Goal: Obtain resource: Download file/media

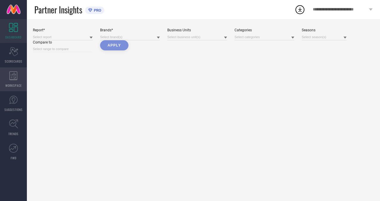
click at [13, 78] on icon at bounding box center [13, 75] width 8 height 9
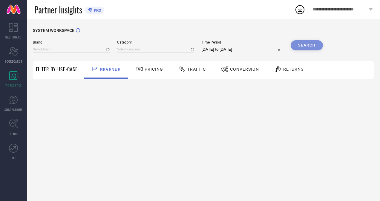
type input "H&M"
type input "All"
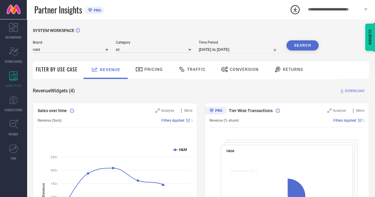
select select "6"
select select "2025"
select select "7"
select select "2025"
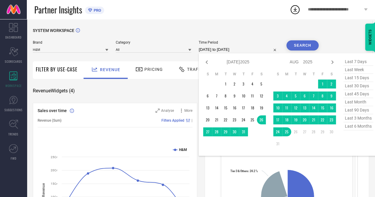
click at [246, 47] on input "[DATE] to [DATE]" at bounding box center [239, 49] width 80 height 7
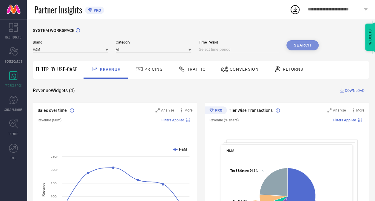
select select "7"
select select "2025"
select select "8"
select select "2025"
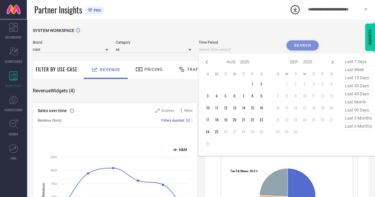
click at [228, 50] on input at bounding box center [239, 49] width 80 height 7
type input "After [DATE]"
click at [218, 133] on td "25" at bounding box center [216, 131] width 9 height 9
click at [207, 63] on icon at bounding box center [207, 62] width 2 height 4
select select "6"
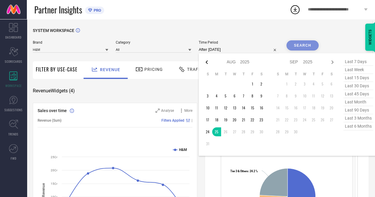
select select "2025"
select select "7"
select select "2025"
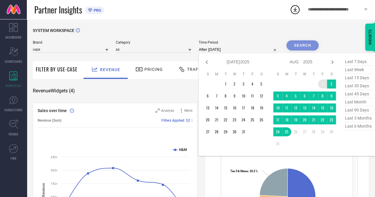
type input "[DATE] to [DATE]"
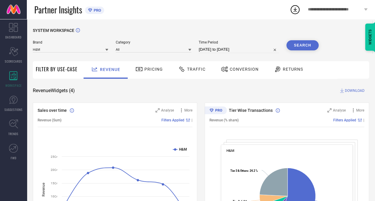
click at [300, 47] on button "Search" at bounding box center [302, 45] width 32 height 10
click at [346, 91] on span "DOWNLOAD" at bounding box center [355, 91] width 20 height 6
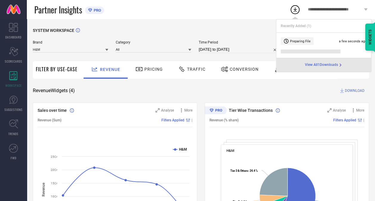
click at [326, 63] on span "View All 1 Downloads" at bounding box center [321, 65] width 33 height 5
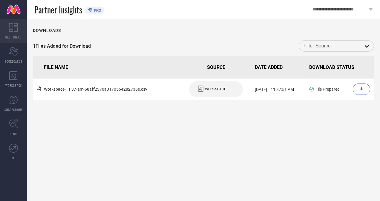
click at [14, 30] on icon at bounding box center [13, 27] width 9 height 9
